Goal: Task Accomplishment & Management: Use online tool/utility

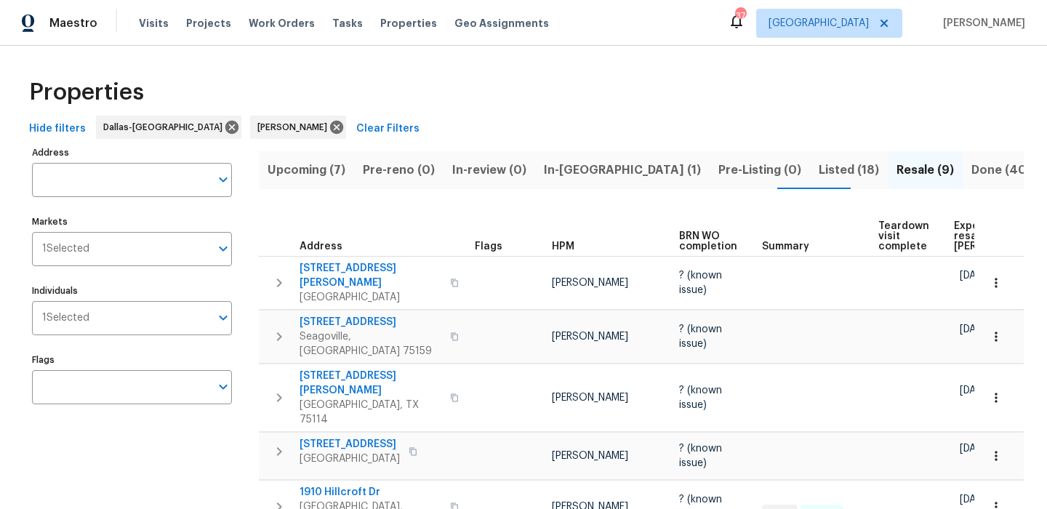
scroll to position [0, 40]
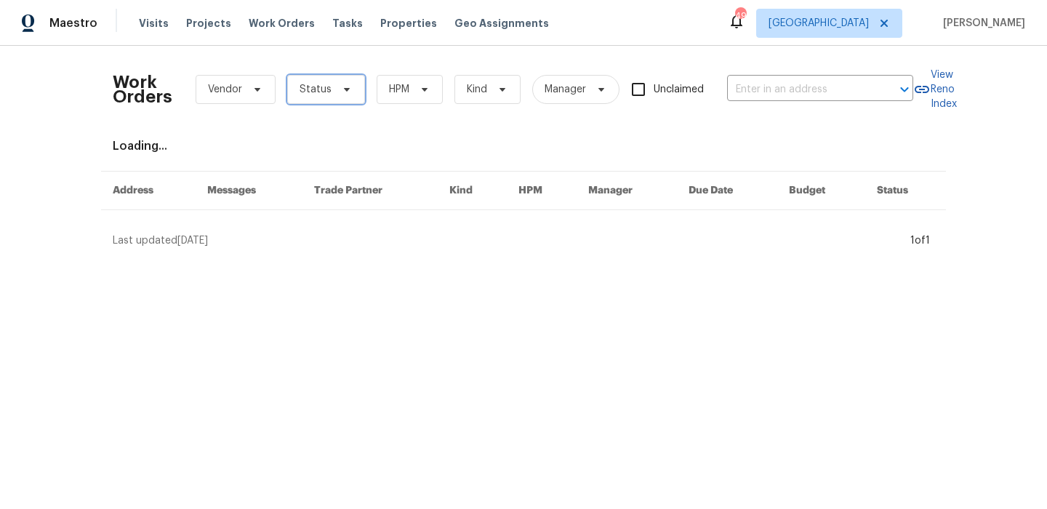
click at [346, 90] on icon at bounding box center [347, 90] width 12 height 12
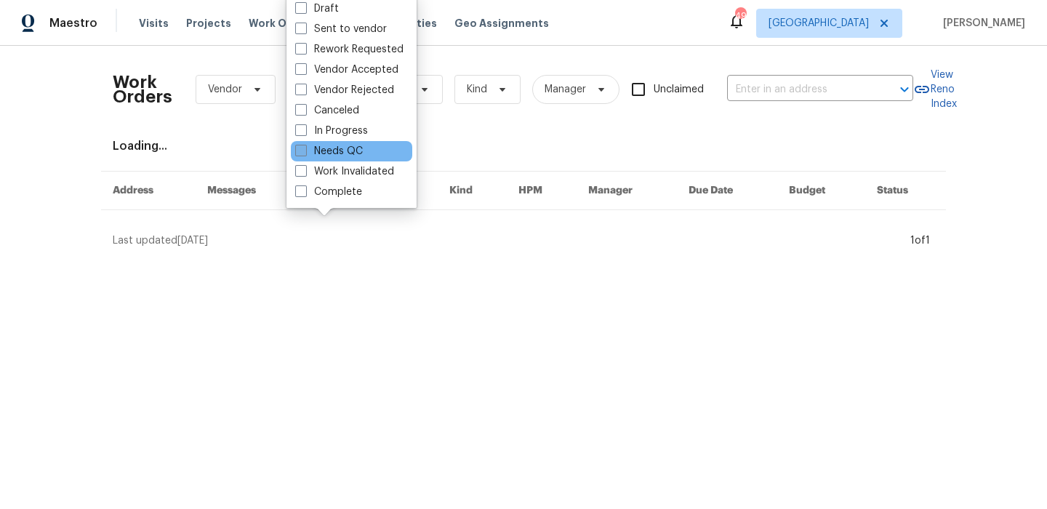
click at [339, 156] on label "Needs QC" at bounding box center [329, 151] width 68 height 15
click at [305, 153] on input "Needs QC" at bounding box center [299, 148] width 9 height 9
checkbox input "true"
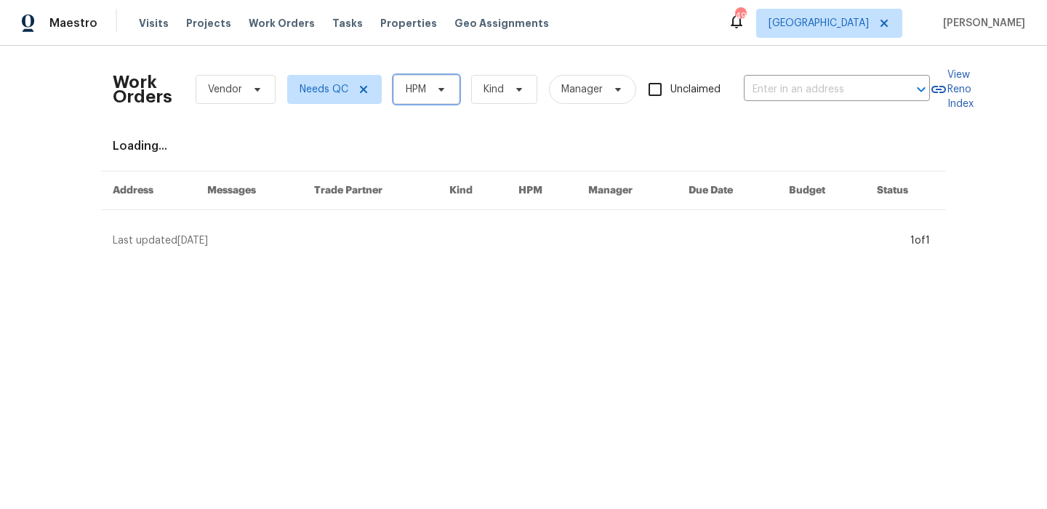
click at [430, 86] on span "HPM" at bounding box center [427, 89] width 66 height 29
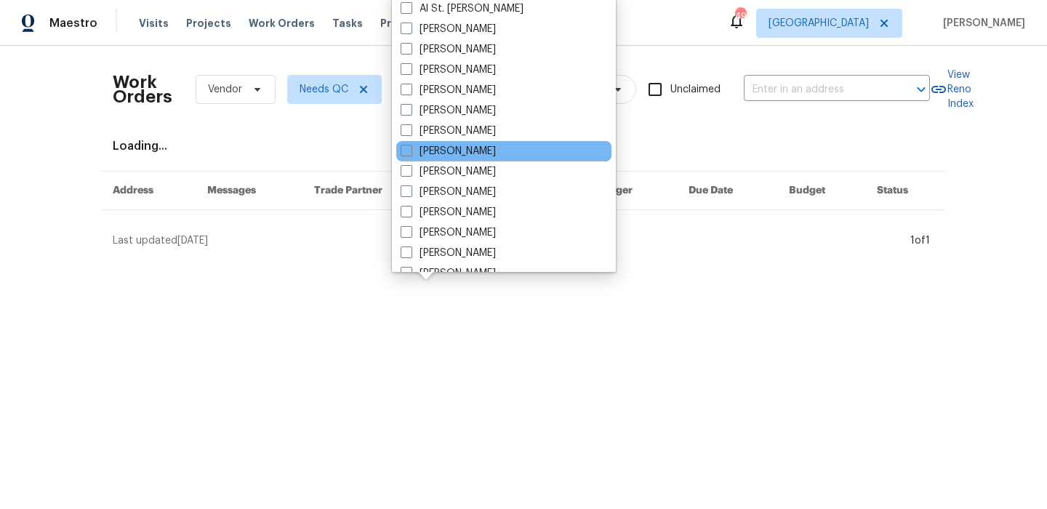
scroll to position [86, 0]
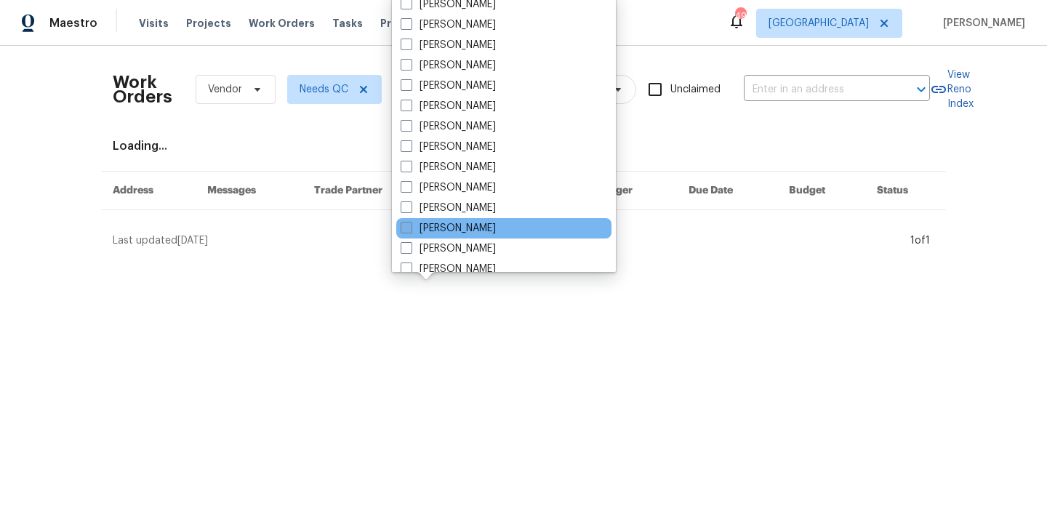
click at [464, 228] on label "[PERSON_NAME]" at bounding box center [448, 228] width 95 height 15
click at [410, 228] on input "[PERSON_NAME]" at bounding box center [405, 225] width 9 height 9
checkbox input "true"
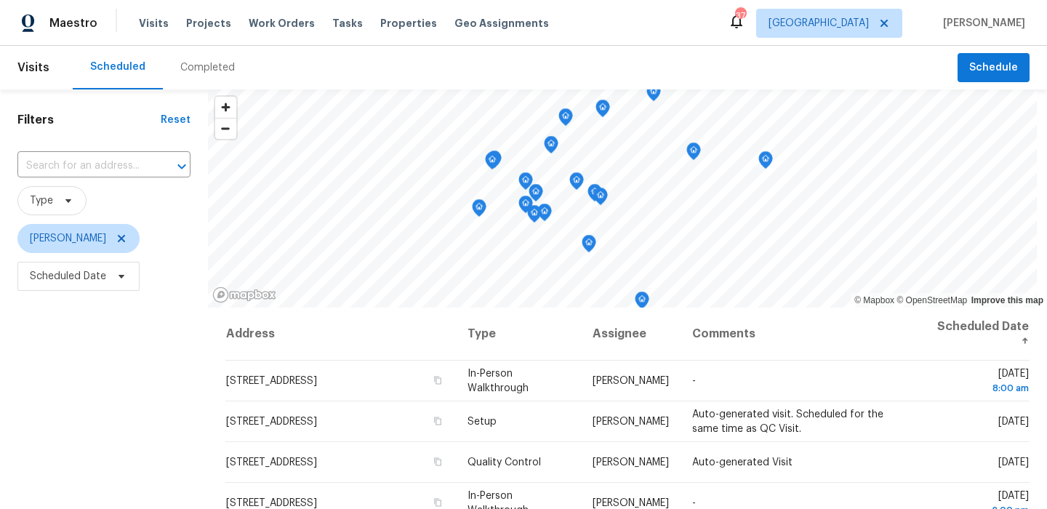
scroll to position [206, 0]
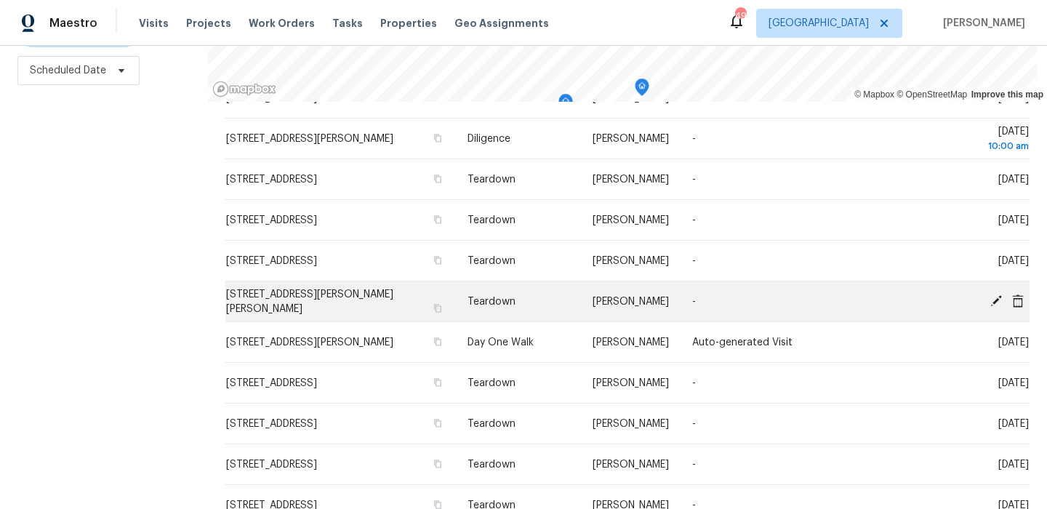
scroll to position [276, 0]
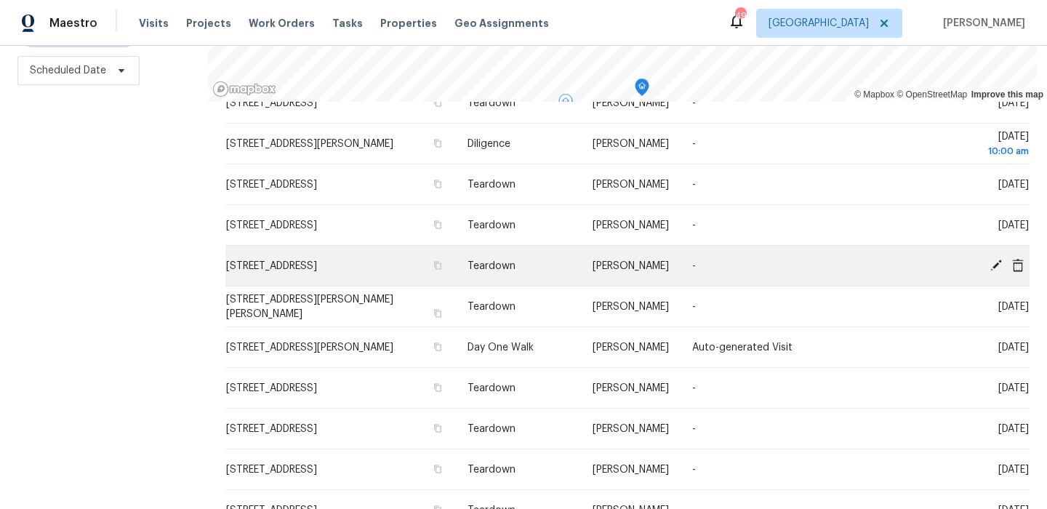
click at [997, 265] on icon at bounding box center [997, 265] width 12 height 12
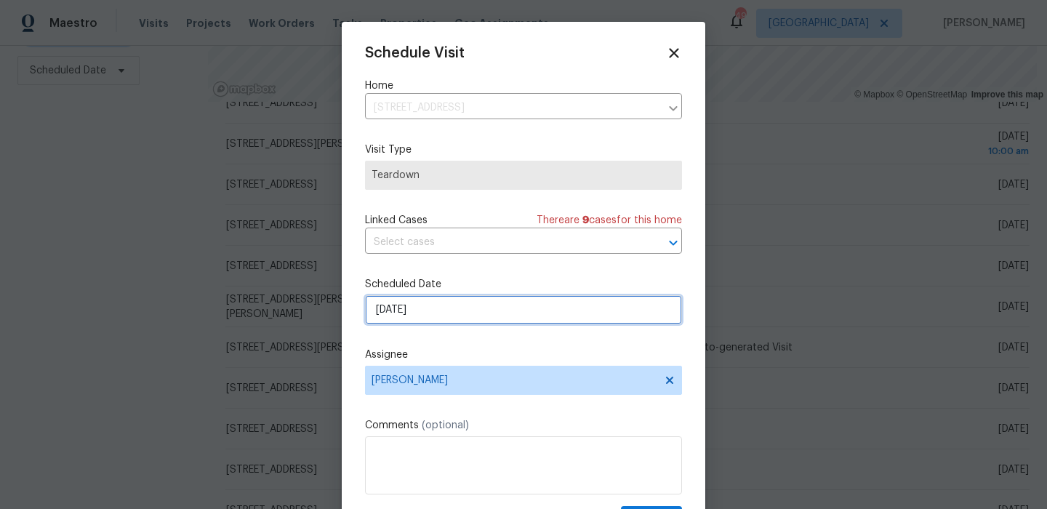
click at [556, 300] on input "8/28/2025" at bounding box center [523, 309] width 317 height 29
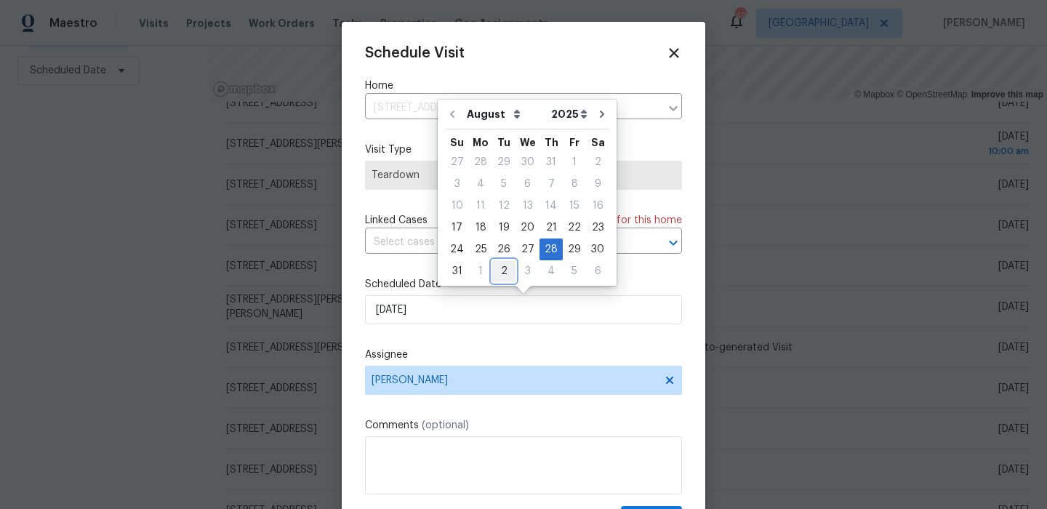
click at [503, 273] on div "2" at bounding box center [503, 271] width 23 height 20
type input "9/2/2025"
select select "8"
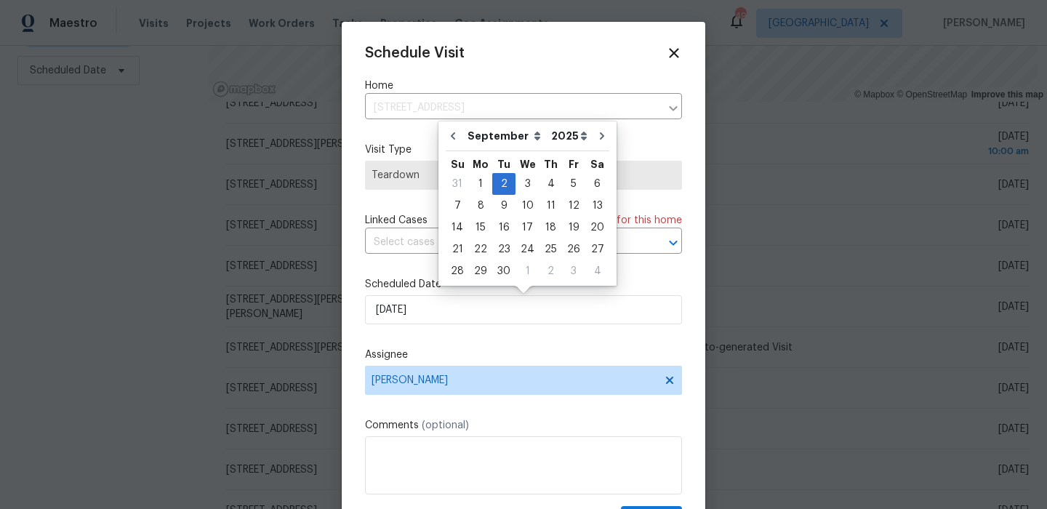
scroll to position [26, 0]
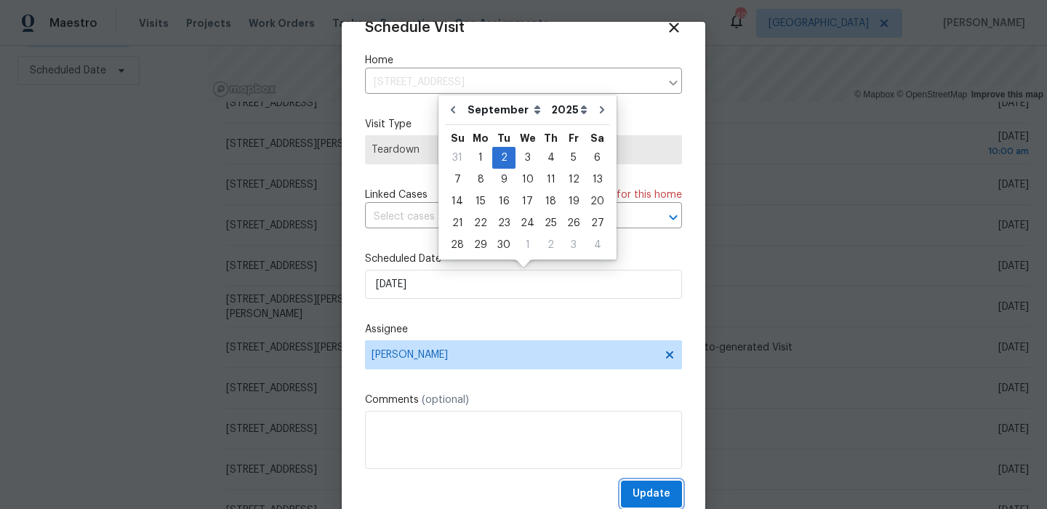
click at [642, 485] on button "Update" at bounding box center [651, 494] width 61 height 27
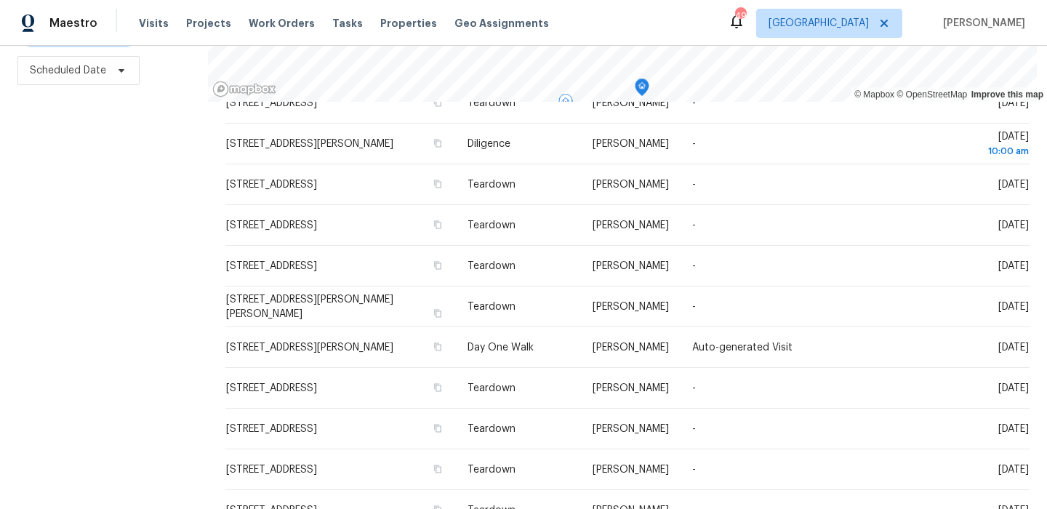
scroll to position [0, 0]
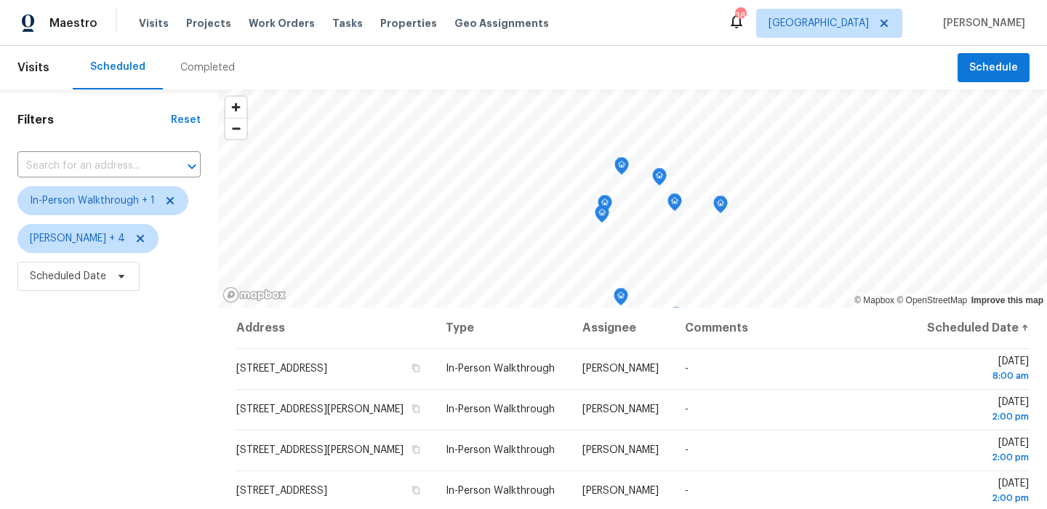
scroll to position [206, 0]
